Goal: Transaction & Acquisition: Purchase product/service

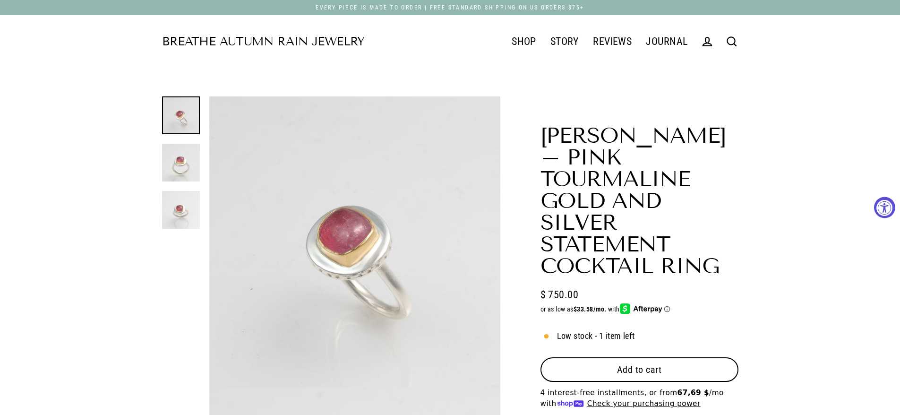
select select "3"
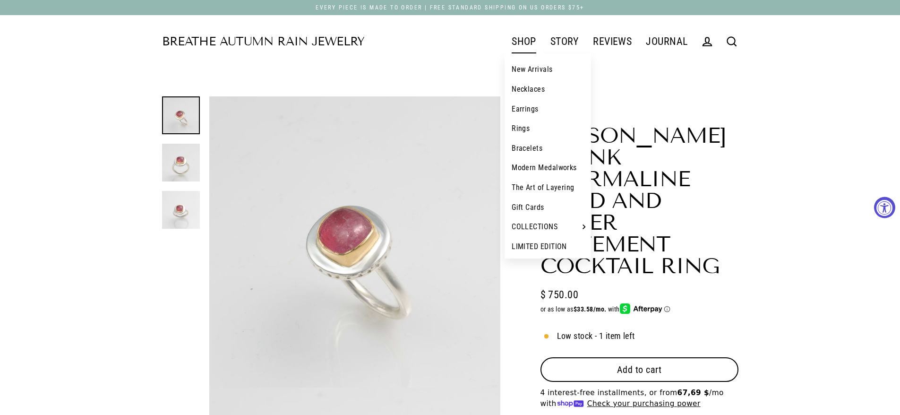
click at [521, 124] on link "Rings" at bounding box center [548, 129] width 87 height 20
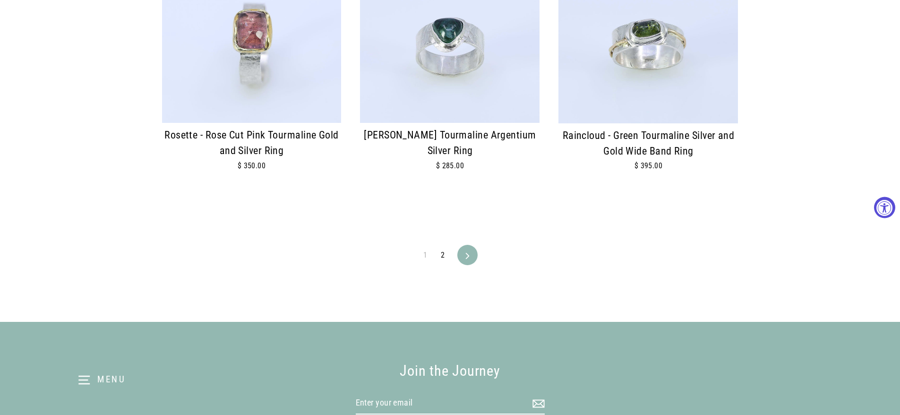
scroll to position [2080, 0]
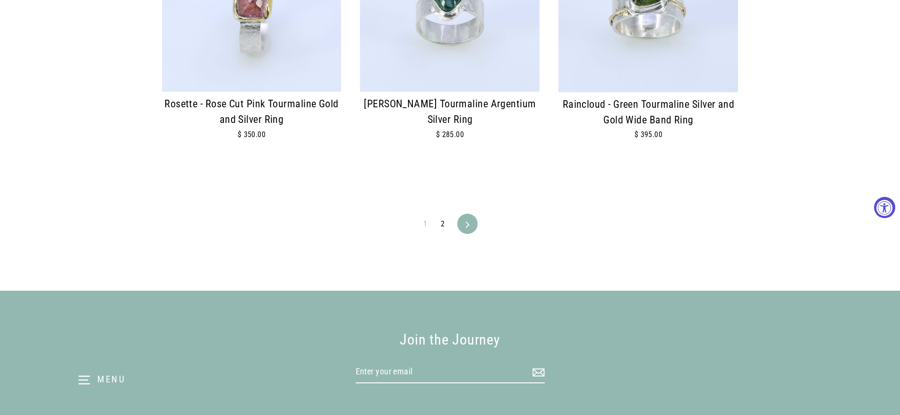
click at [443, 218] on link "2" at bounding box center [442, 223] width 15 height 15
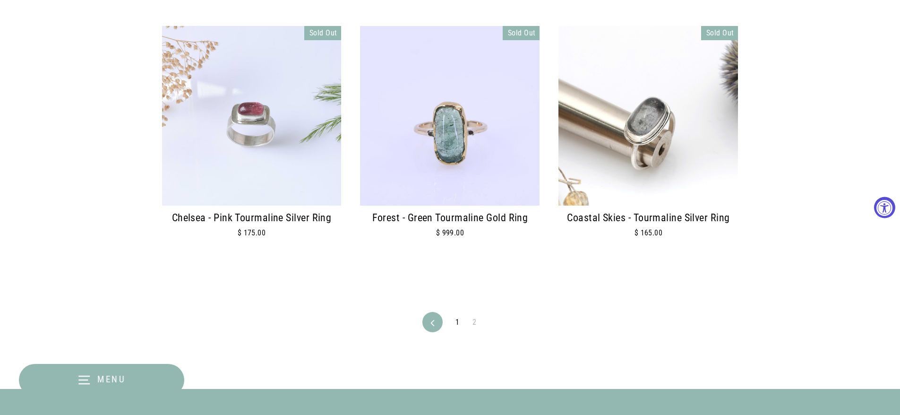
scroll to position [331, 0]
